Goal: Information Seeking & Learning: Learn about a topic

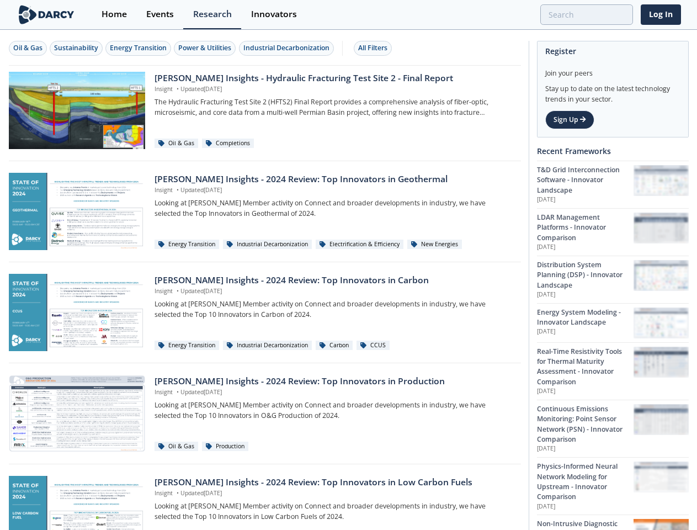
click at [28, 48] on div "Oil & Gas" at bounding box center [27, 48] width 29 height 10
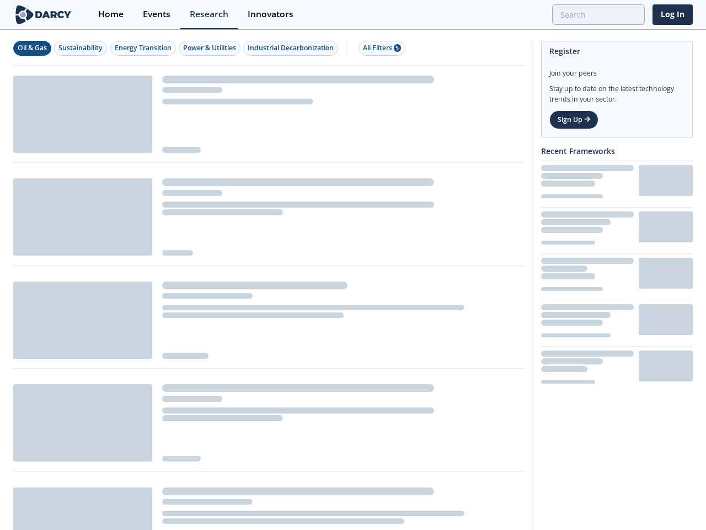
click at [77, 48] on div "Sustainability" at bounding box center [80, 48] width 44 height 10
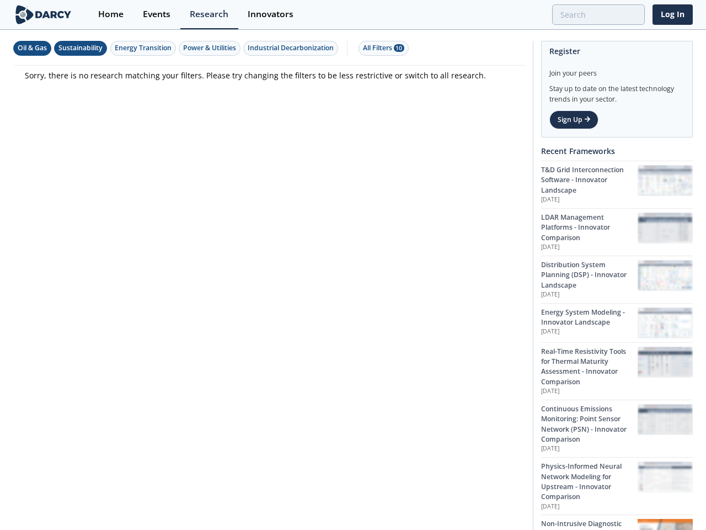
click at [139, 48] on div "Energy Transition" at bounding box center [143, 48] width 57 height 10
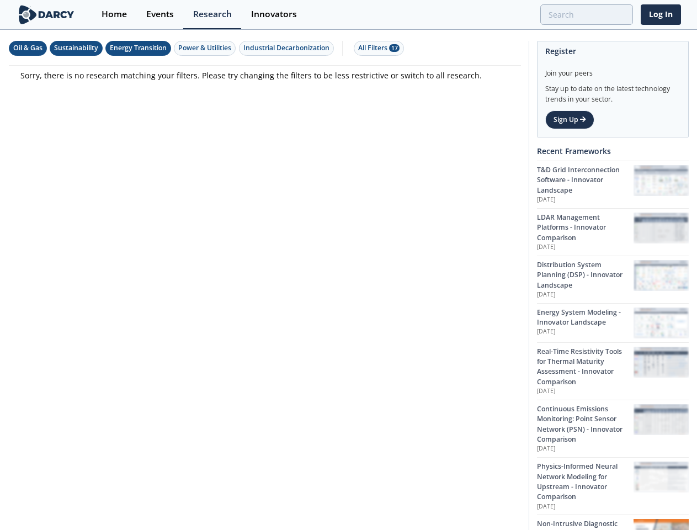
click at [206, 48] on div "Power & Utilities" at bounding box center [204, 48] width 53 height 10
click at [288, 48] on div "Industrial Decarbonization" at bounding box center [286, 48] width 86 height 10
